Goal: Task Accomplishment & Management: Complete application form

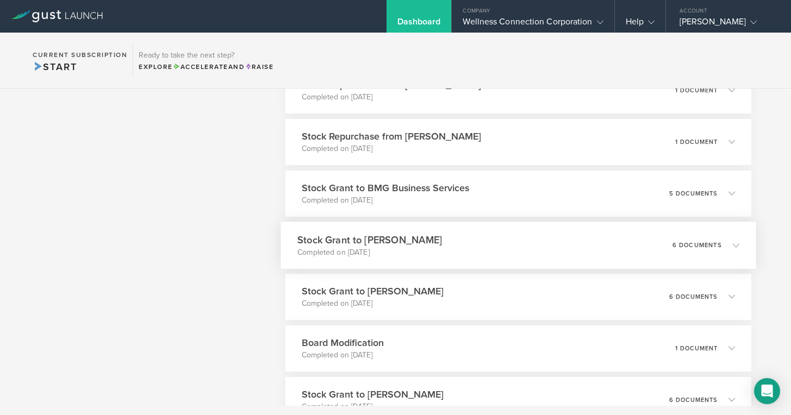
scroll to position [876, 0]
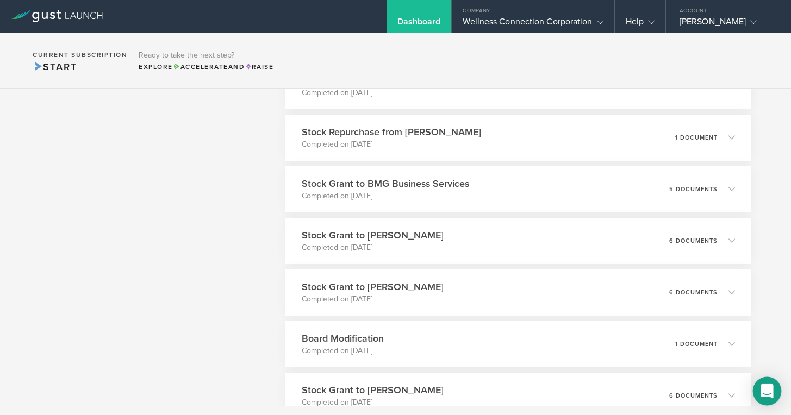
click at [765, 392] on icon "Open Intercom Messenger" at bounding box center [766, 391] width 12 height 14
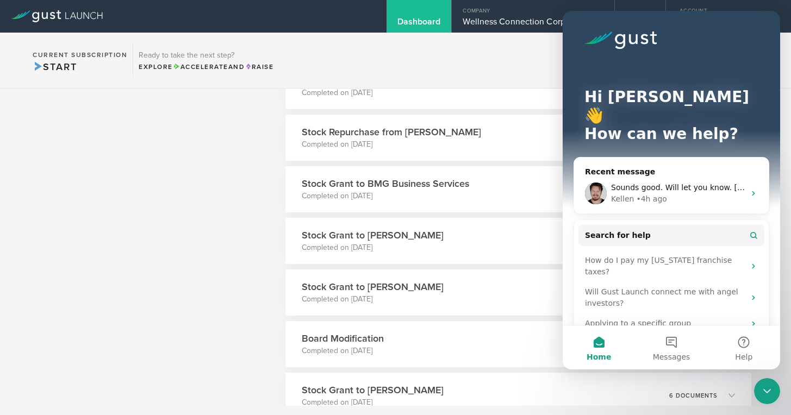
scroll to position [0, 0]
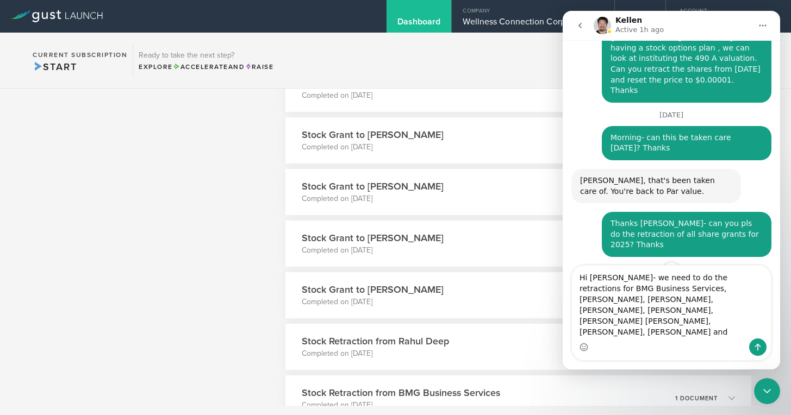
scroll to position [1595, 0]
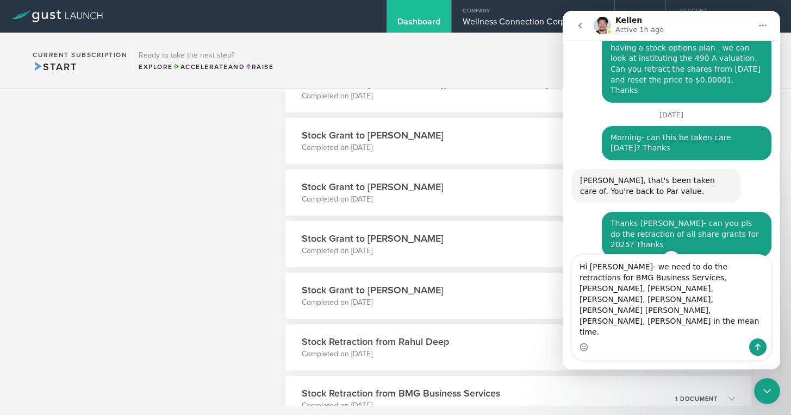
type textarea "Hi Kellen- we need to do the retractions for BMG Business Services, Ravinder Ch…"
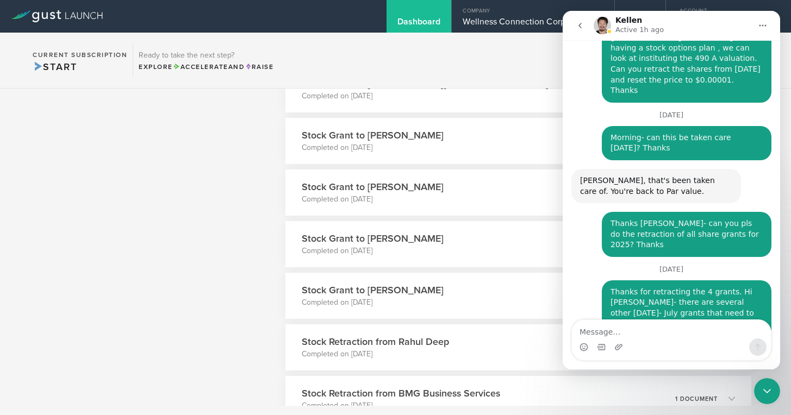
scroll to position [3147, 0]
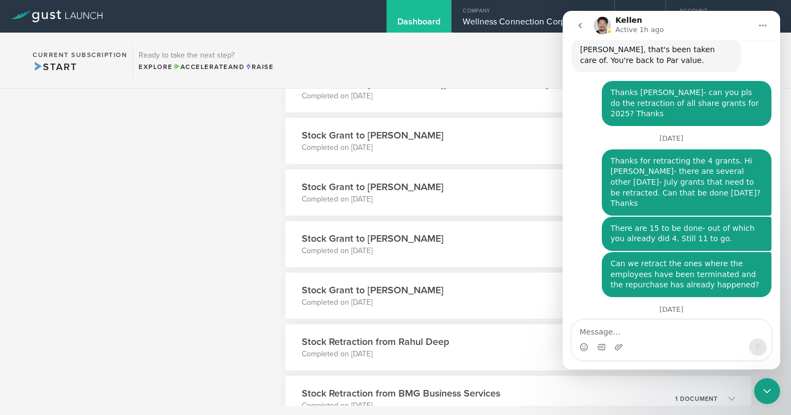
click at [578, 22] on icon "go back" at bounding box center [579, 25] width 9 height 9
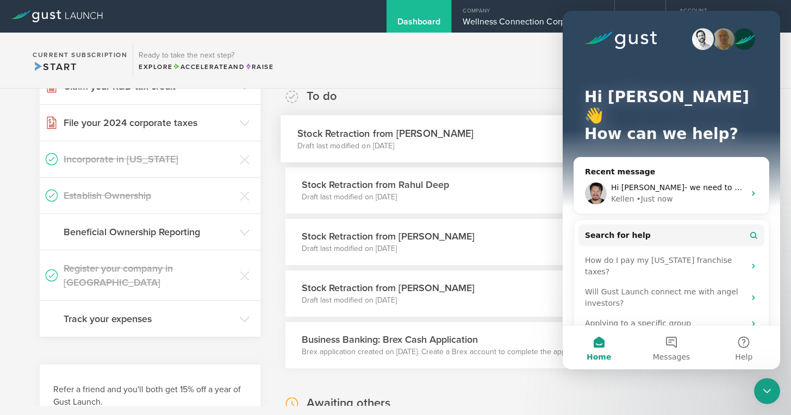
scroll to position [187, 0]
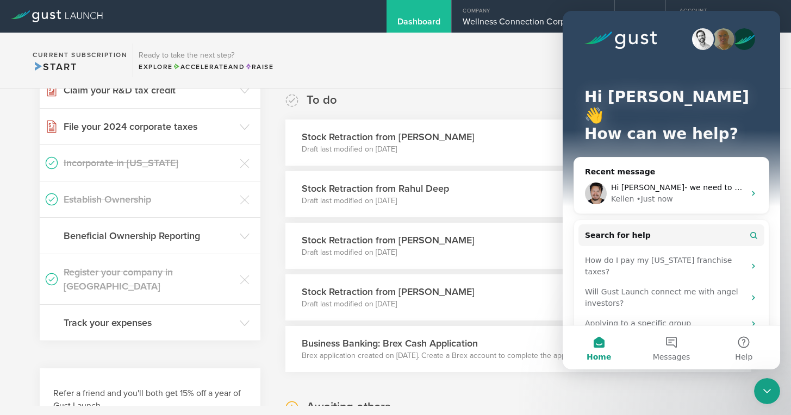
click at [489, 105] on div "To do Stock Retraction from Nicholas Bryant Draft last modified on Aug 10, 2025…" at bounding box center [518, 232] width 466 height 280
click at [768, 384] on div "Close Intercom Messenger" at bounding box center [767, 391] width 26 height 26
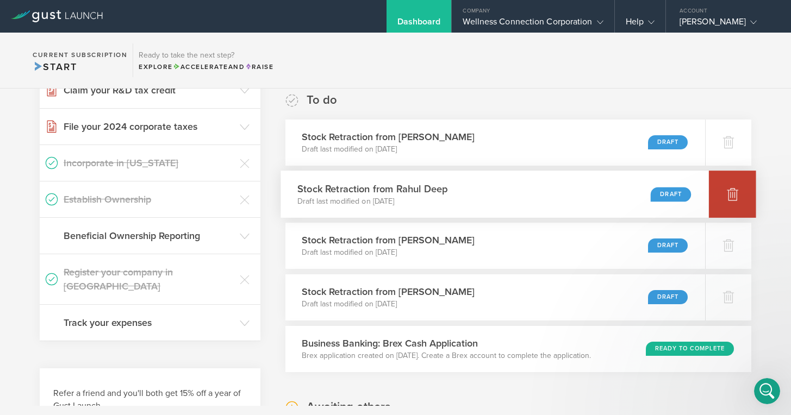
scroll to position [0, 0]
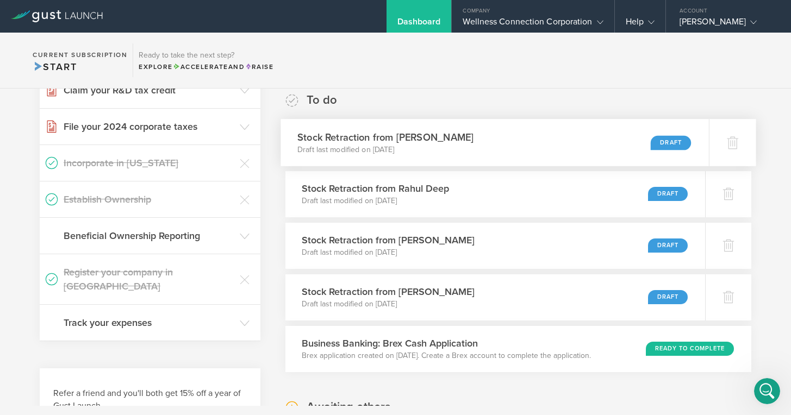
click at [670, 141] on div "Draft" at bounding box center [670, 142] width 40 height 15
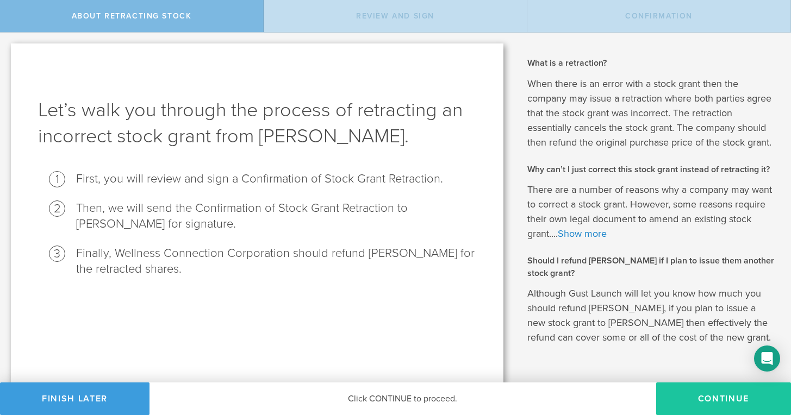
click at [728, 400] on button "Continue" at bounding box center [723, 399] width 135 height 33
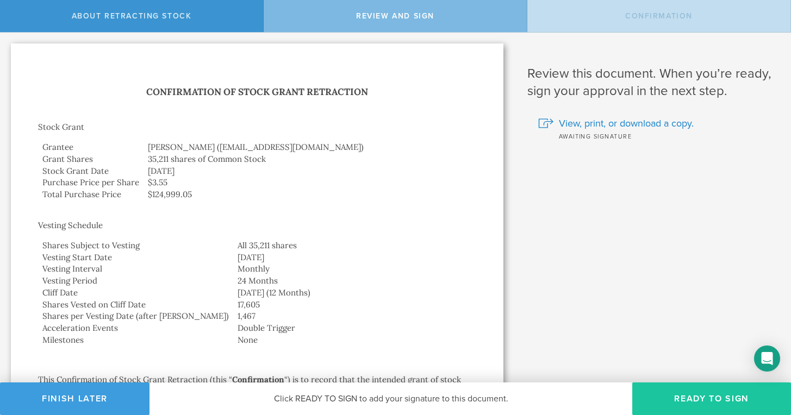
click at [730, 399] on button "Ready to Sign" at bounding box center [711, 399] width 159 height 33
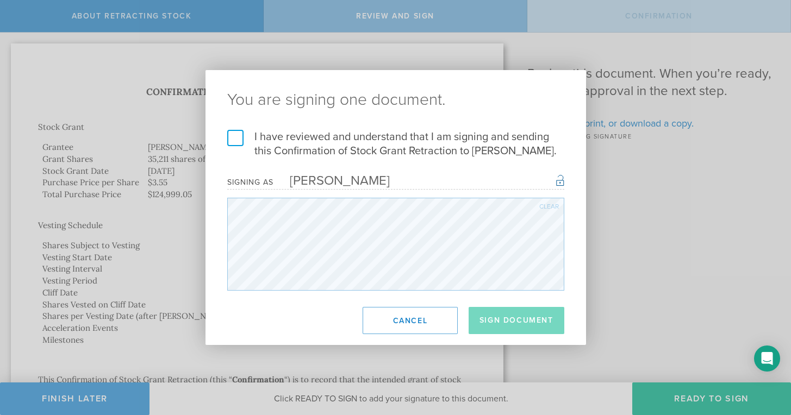
click at [235, 135] on label "I have reviewed and understand that I am signing and sending this Confirmation …" at bounding box center [395, 144] width 337 height 28
click at [0, 0] on input "I have reviewed and understand that I am signing and sending this Confirmation …" at bounding box center [0, 0] width 0 height 0
click at [508, 322] on button "Sign Document" at bounding box center [516, 320] width 96 height 27
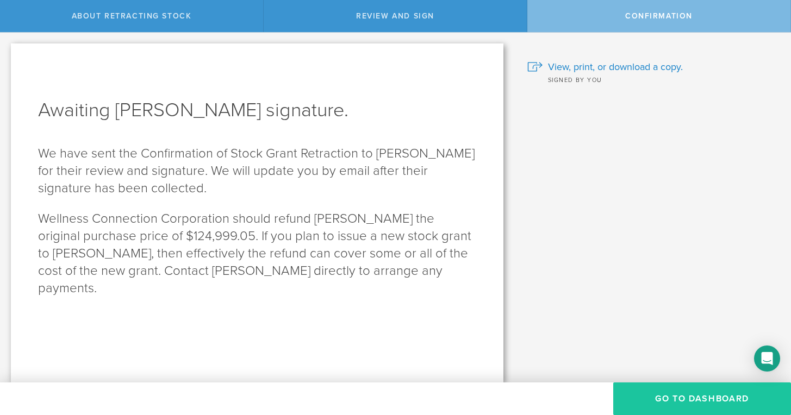
click at [680, 401] on button "Go to Dashboard" at bounding box center [702, 399] width 178 height 33
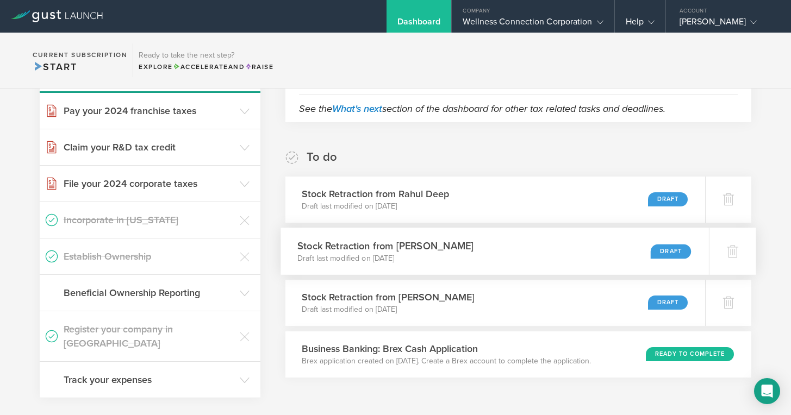
scroll to position [162, 0]
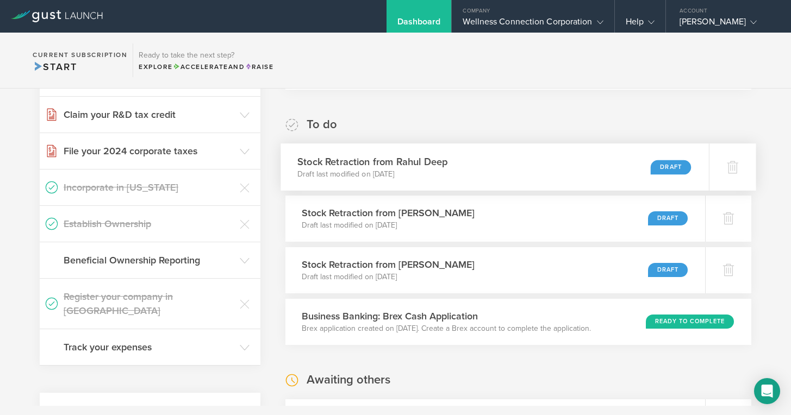
click at [666, 167] on div "Draft" at bounding box center [670, 167] width 40 height 15
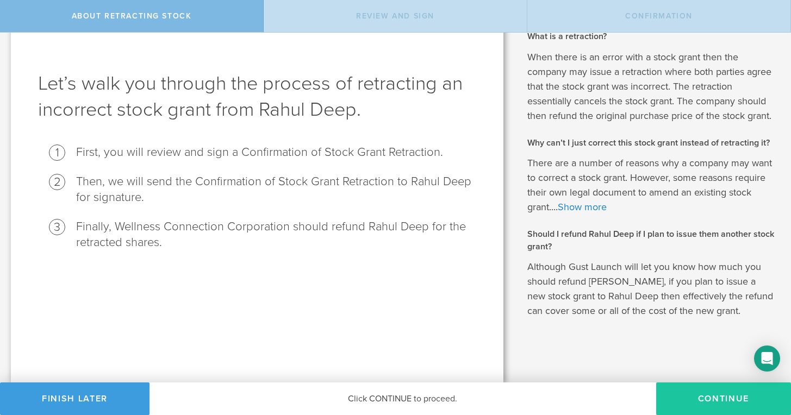
scroll to position [26, 0]
click at [720, 402] on button "Continue" at bounding box center [723, 399] width 135 height 33
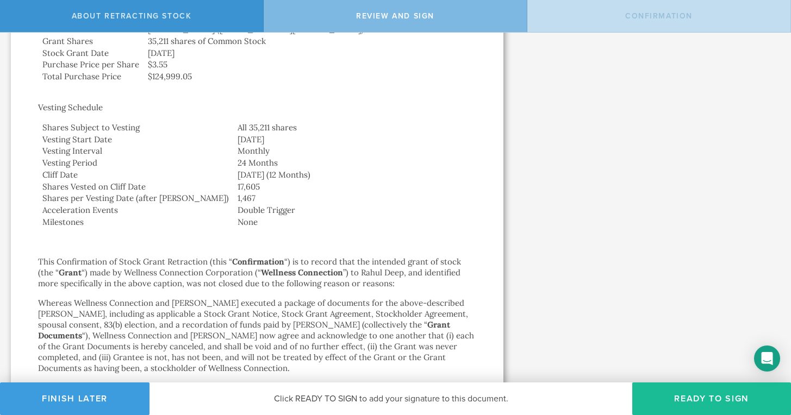
scroll to position [118, 0]
click at [694, 399] on button "Ready to Sign" at bounding box center [711, 399] width 159 height 33
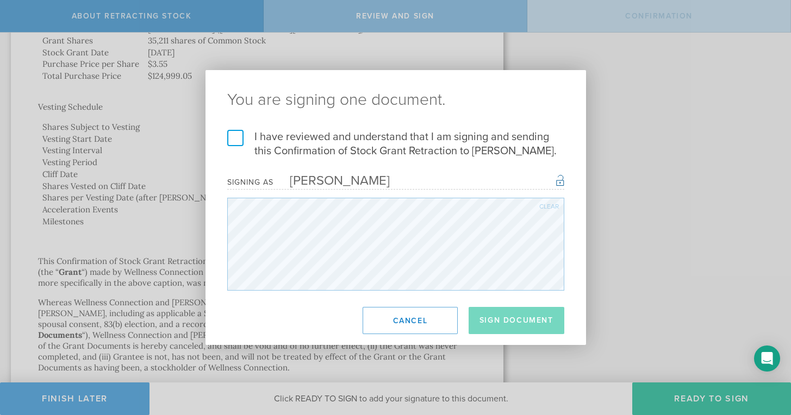
click at [232, 138] on label "I have reviewed and understand that I am signing and sending this Confirmation …" at bounding box center [395, 144] width 337 height 28
click at [0, 0] on input "I have reviewed and understand that I am signing and sending this Confirmation …" at bounding box center [0, 0] width 0 height 0
click at [497, 318] on button "Sign Document" at bounding box center [516, 320] width 96 height 27
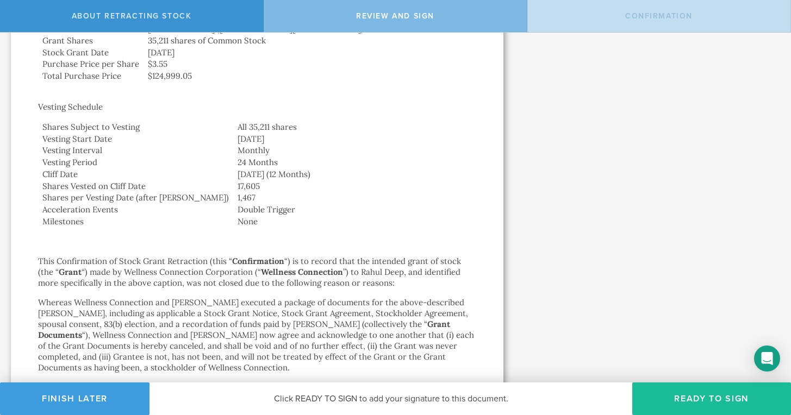
scroll to position [0, 0]
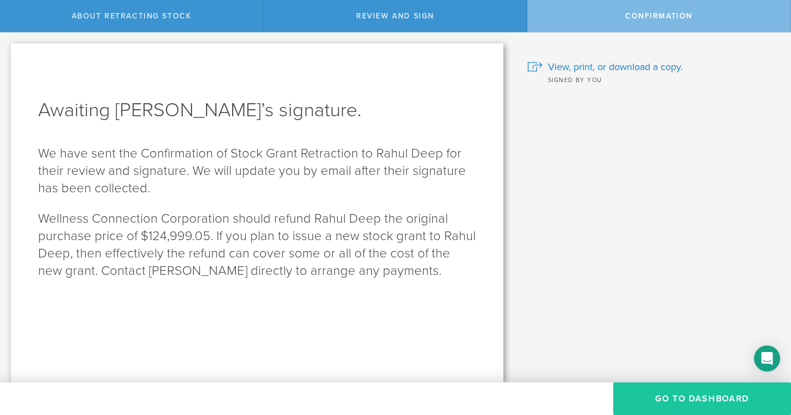
click at [694, 398] on button "Go to Dashboard" at bounding box center [702, 399] width 178 height 33
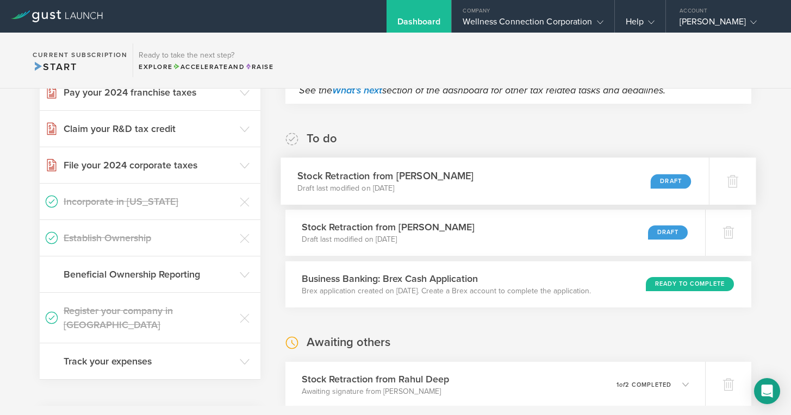
scroll to position [161, 0]
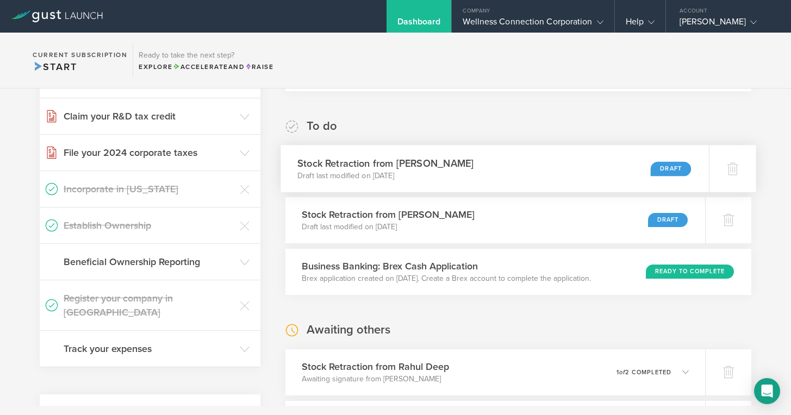
click at [667, 168] on div "Draft" at bounding box center [670, 168] width 40 height 15
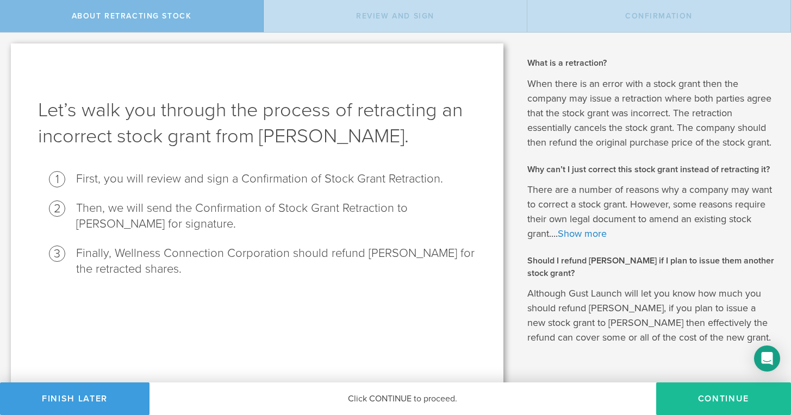
scroll to position [8, 0]
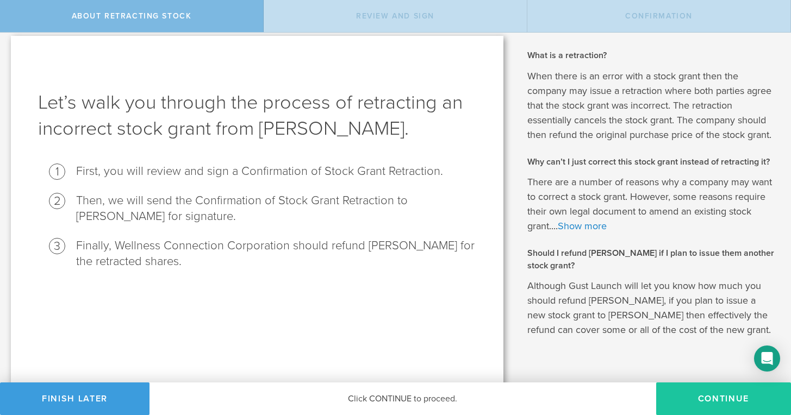
click at [697, 403] on button "Continue" at bounding box center [723, 399] width 135 height 33
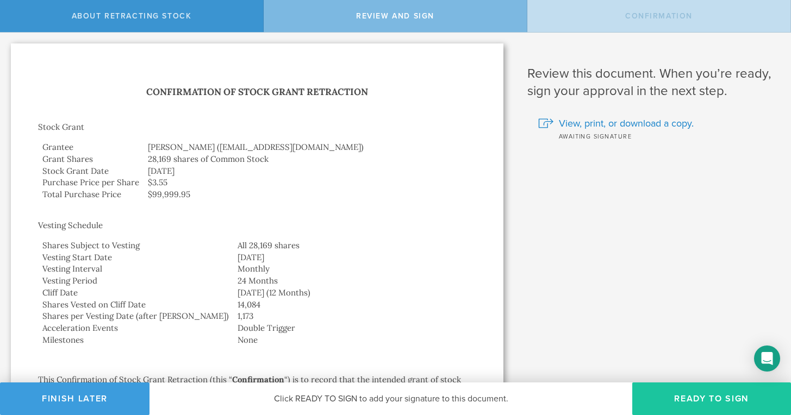
click at [700, 403] on button "Ready to Sign" at bounding box center [711, 399] width 159 height 33
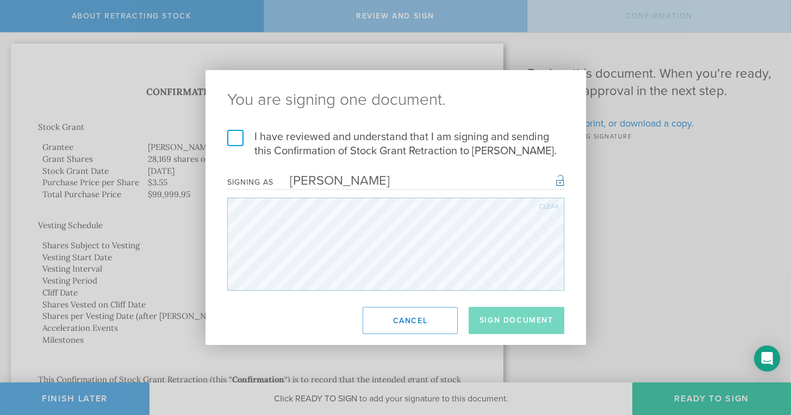
click at [230, 140] on label "I have reviewed and understand that I am signing and sending this Confirmation …" at bounding box center [395, 144] width 337 height 28
click at [0, 0] on input "I have reviewed and understand that I am signing and sending this Confirmation …" at bounding box center [0, 0] width 0 height 0
click at [533, 325] on button "Sign Document" at bounding box center [516, 320] width 96 height 27
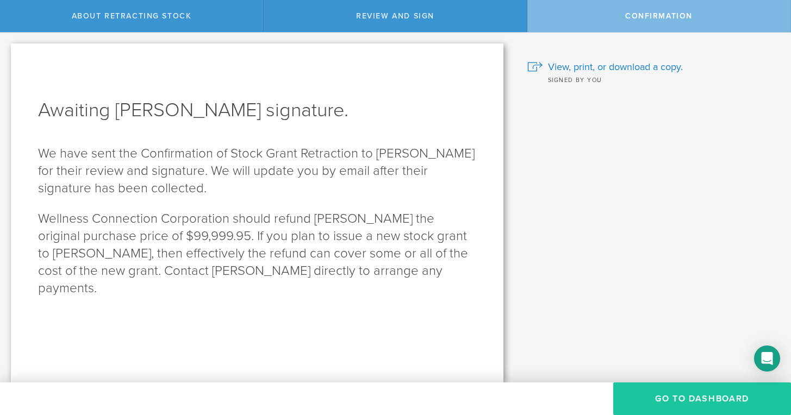
click at [681, 397] on button "Go to Dashboard" at bounding box center [702, 399] width 178 height 33
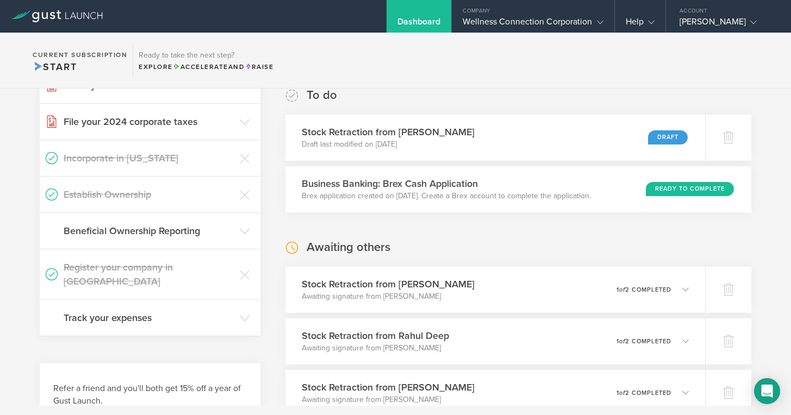
scroll to position [194, 0]
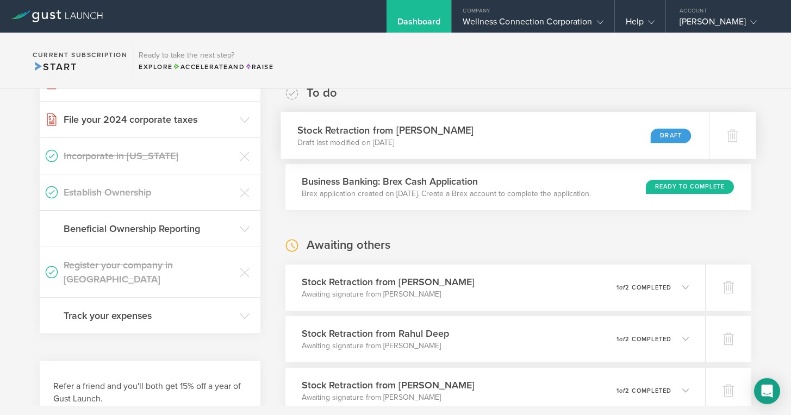
click at [672, 136] on div "Draft" at bounding box center [670, 135] width 40 height 15
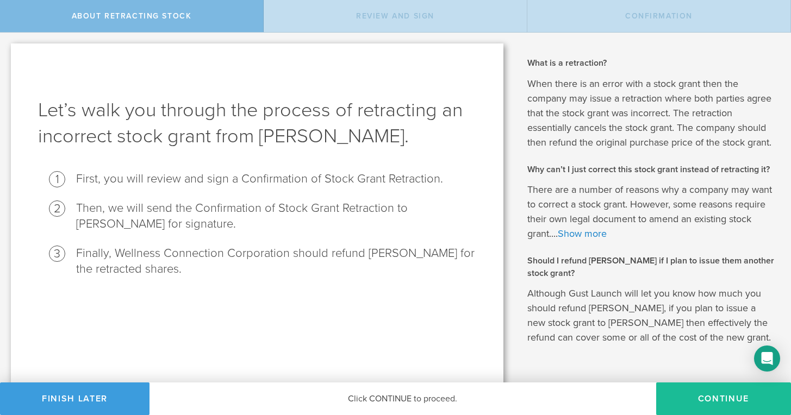
drag, startPoint x: 722, startPoint y: 397, endPoint x: 672, endPoint y: 375, distance: 54.8
click at [722, 397] on button "Continue" at bounding box center [723, 399] width 135 height 33
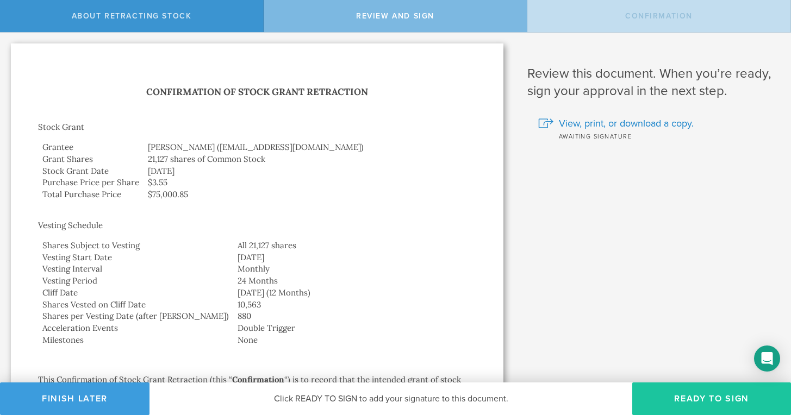
click at [710, 401] on button "Ready to Sign" at bounding box center [711, 399] width 159 height 33
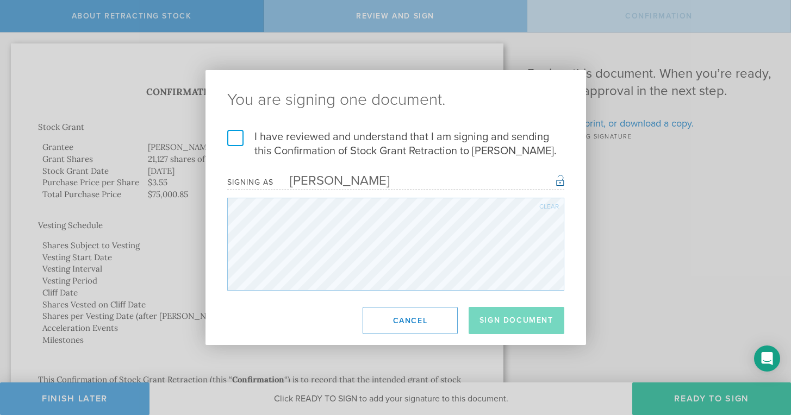
click at [234, 143] on label "I have reviewed and understand that I am signing and sending this Confirmation …" at bounding box center [395, 144] width 337 height 28
click at [0, 0] on input "I have reviewed and understand that I am signing and sending this Confirmation …" at bounding box center [0, 0] width 0 height 0
click at [504, 317] on button "Sign Document" at bounding box center [516, 320] width 96 height 27
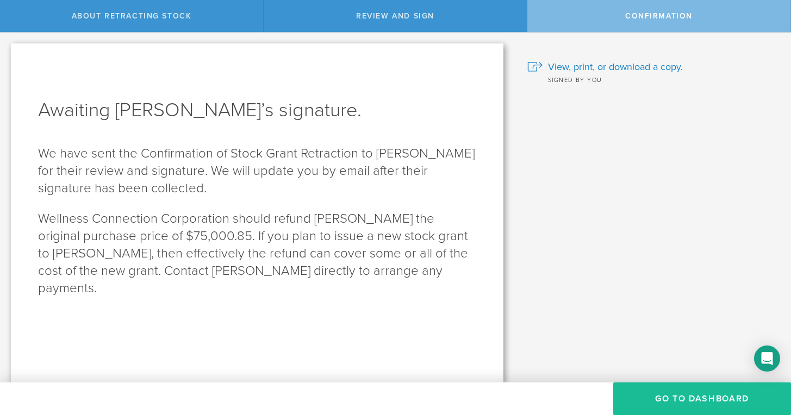
scroll to position [-1, 0]
click at [700, 398] on button "Go to Dashboard" at bounding box center [702, 399] width 178 height 33
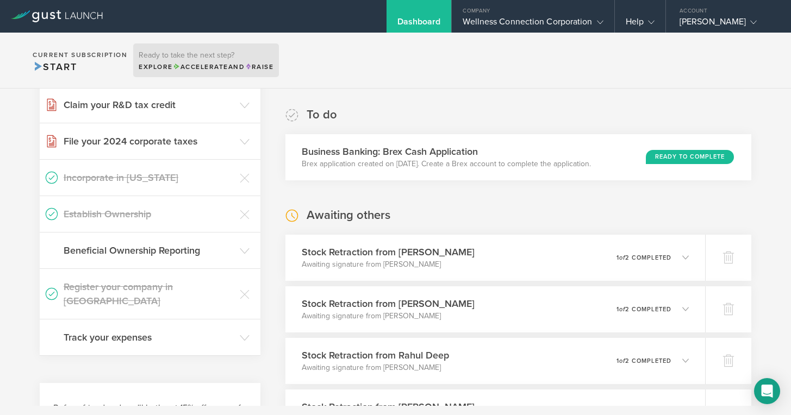
scroll to position [162, 0]
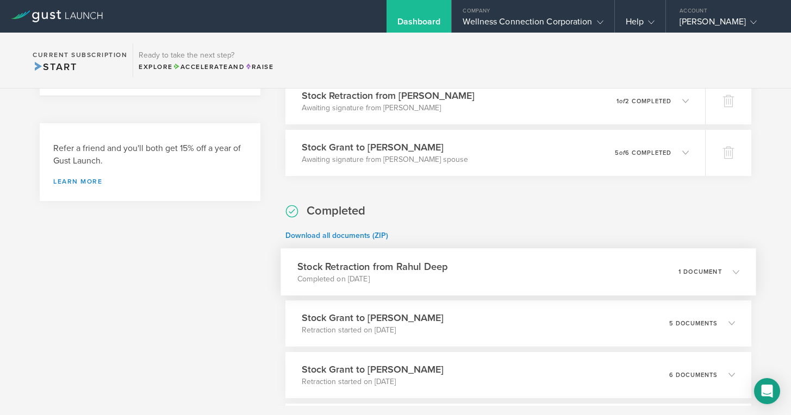
scroll to position [433, 0]
click at [417, 266] on h3 "Stock Retraction from Rahul Deep" at bounding box center [372, 266] width 150 height 15
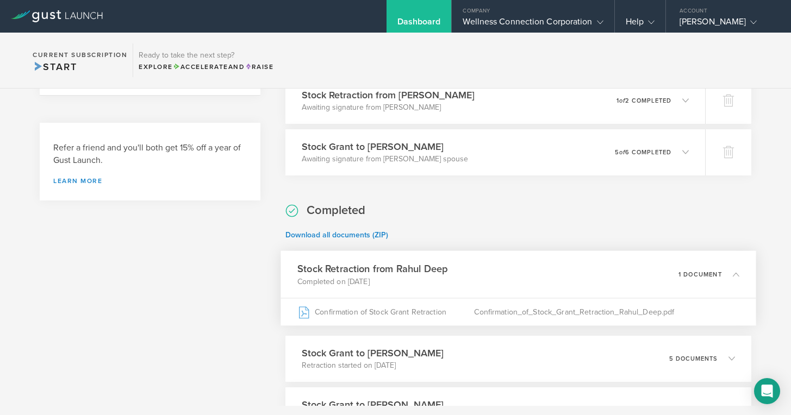
scroll to position [0, 1]
click at [425, 269] on h3 "Stock Retraction from Rahul Deep" at bounding box center [372, 268] width 150 height 15
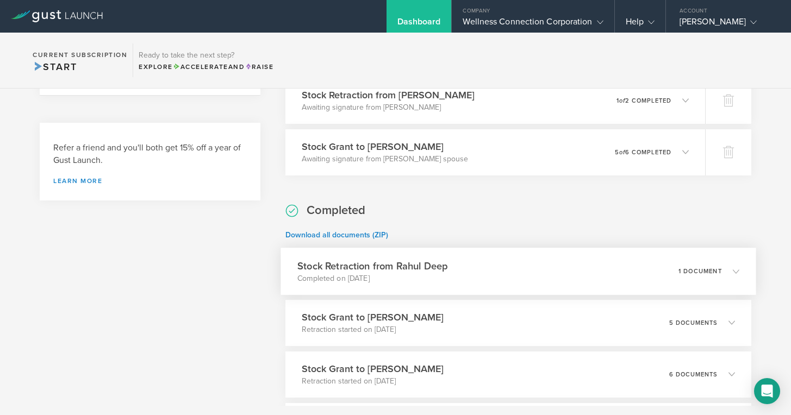
scroll to position [0, 0]
click at [410, 273] on p "Completed on [DATE]" at bounding box center [372, 278] width 150 height 11
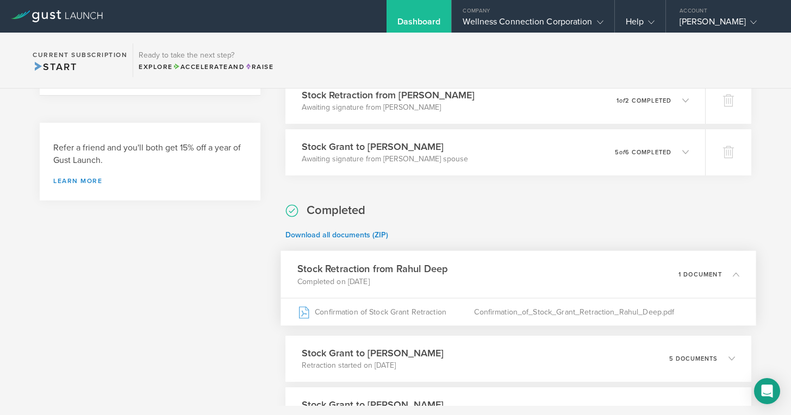
click at [707, 275] on p "1 document" at bounding box center [699, 274] width 43 height 6
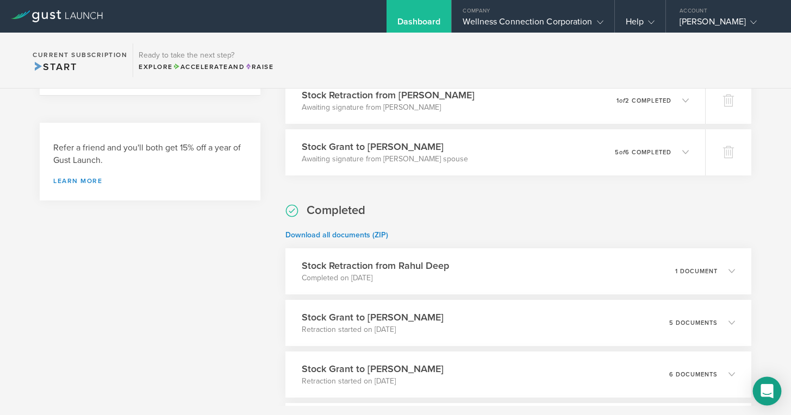
click at [766, 389] on icon "Open Intercom Messenger" at bounding box center [766, 391] width 12 height 14
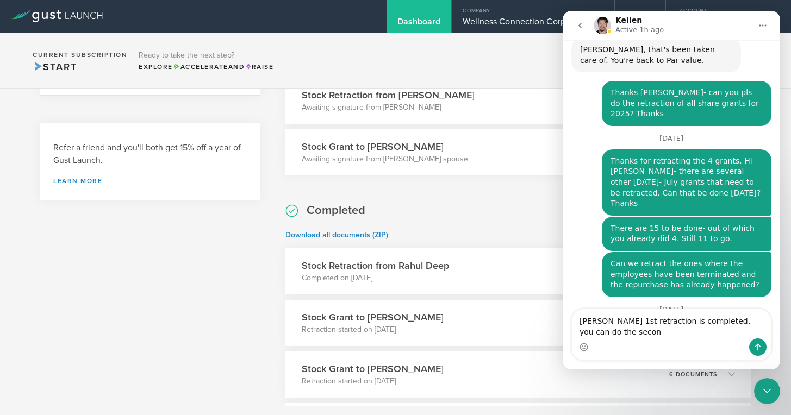
scroll to position [3158, 0]
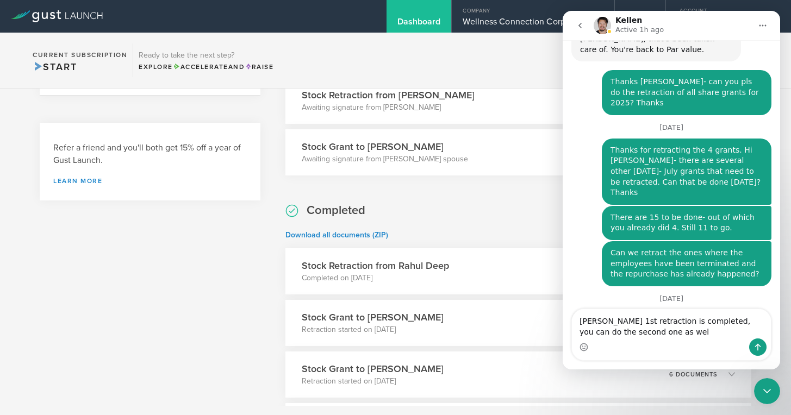
type textarea "Rahul 1st retraction is completed, you can do the second one as well"
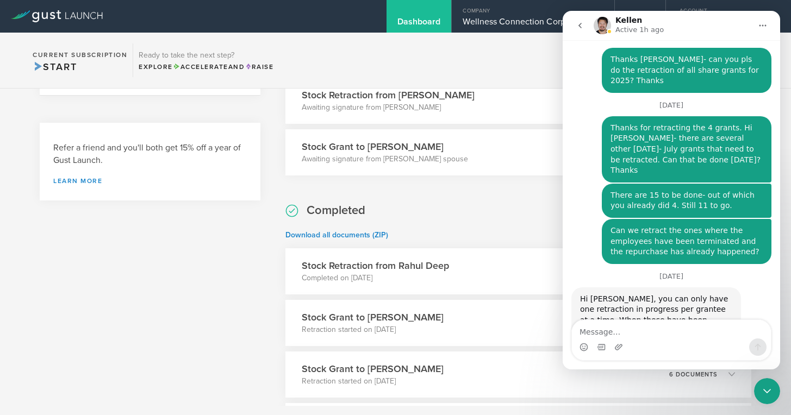
scroll to position [0, 0]
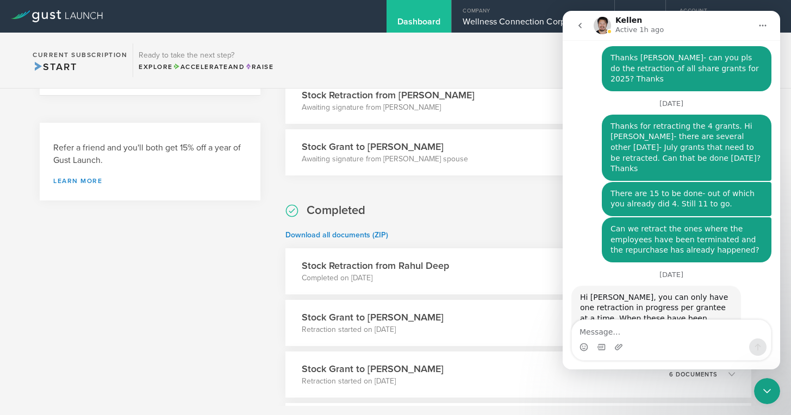
click at [581, 24] on icon "go back" at bounding box center [579, 25] width 3 height 5
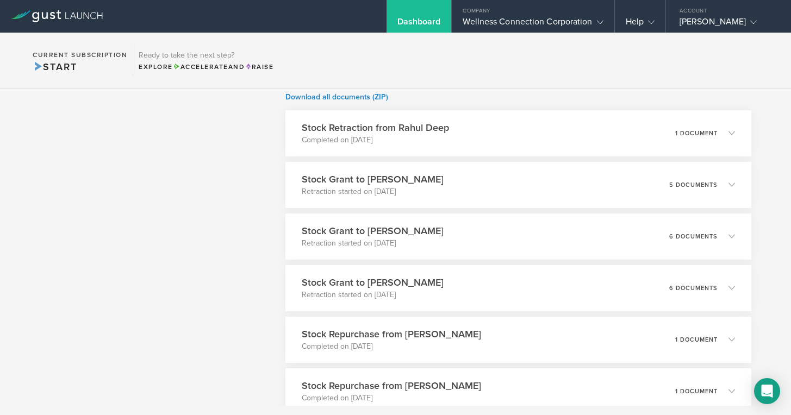
scroll to position [573, 0]
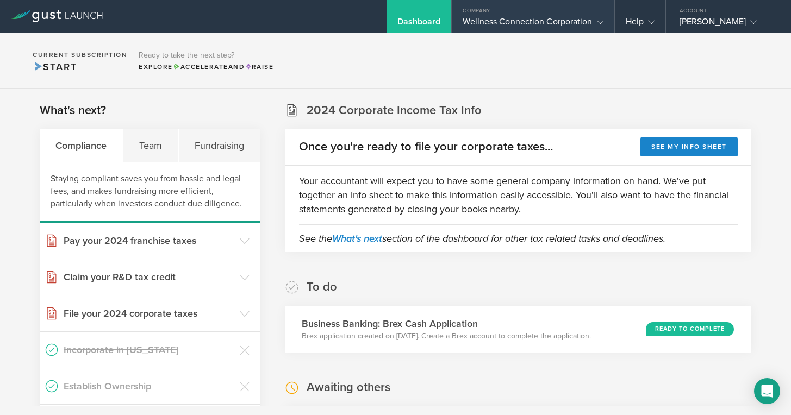
click at [529, 19] on div "Wellness Connection Corporation" at bounding box center [532, 24] width 140 height 16
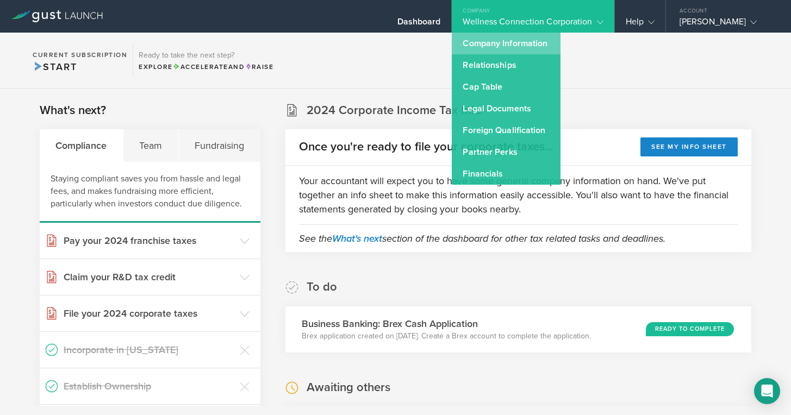
click at [506, 47] on link "Company Information" at bounding box center [506, 44] width 109 height 22
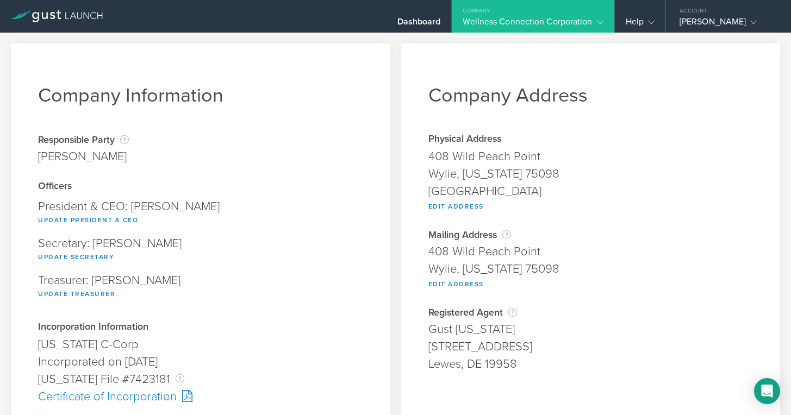
click at [591, 21] on div "Wellness Connection Corporation" at bounding box center [532, 24] width 140 height 16
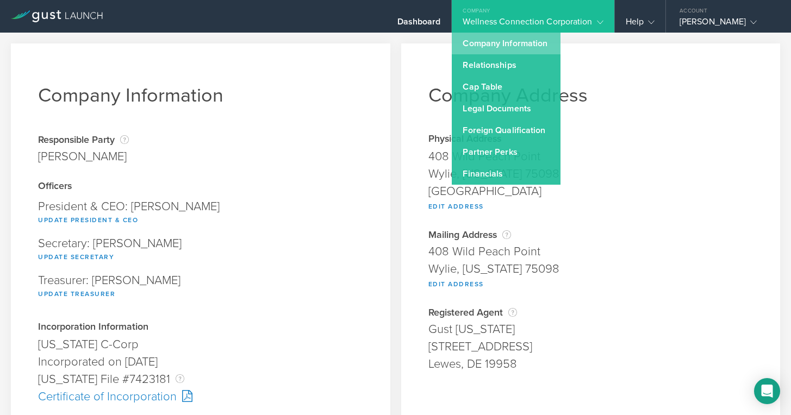
click at [509, 45] on link "Company Information" at bounding box center [506, 44] width 109 height 22
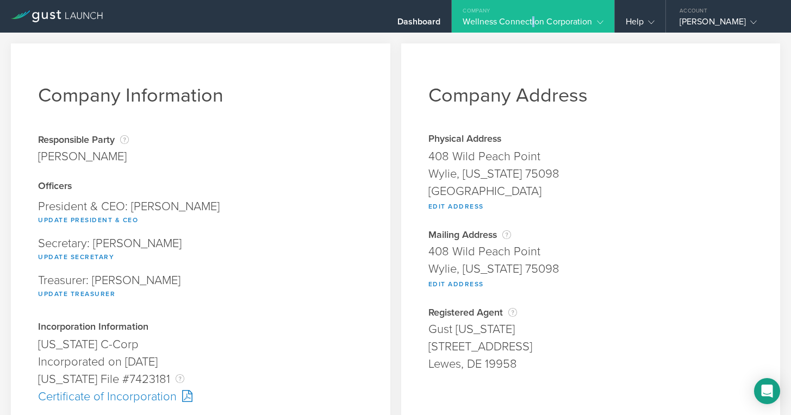
click at [532, 23] on div "Wellness Connection Corporation" at bounding box center [532, 24] width 140 height 16
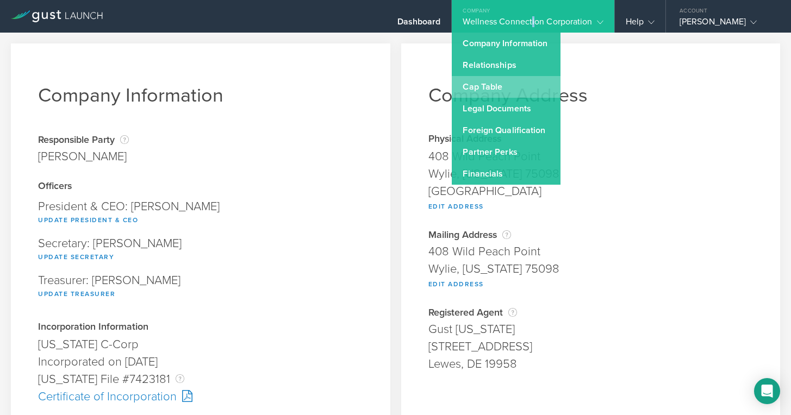
scroll to position [1, 0]
click at [497, 90] on link "Cap Table" at bounding box center [506, 87] width 109 height 22
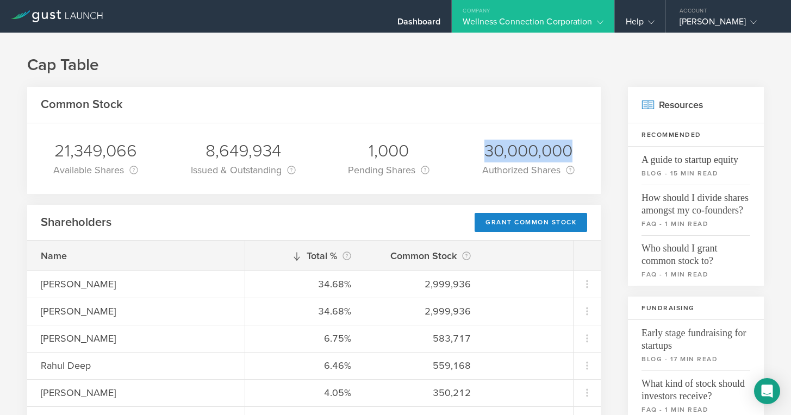
drag, startPoint x: 484, startPoint y: 152, endPoint x: 582, endPoint y: 152, distance: 97.8
click at [582, 152] on div "30,000,000 Authorized Shares This is the total number of shares of Common Stock…" at bounding box center [528, 158] width 109 height 71
